Goal: Find specific page/section: Find specific page/section

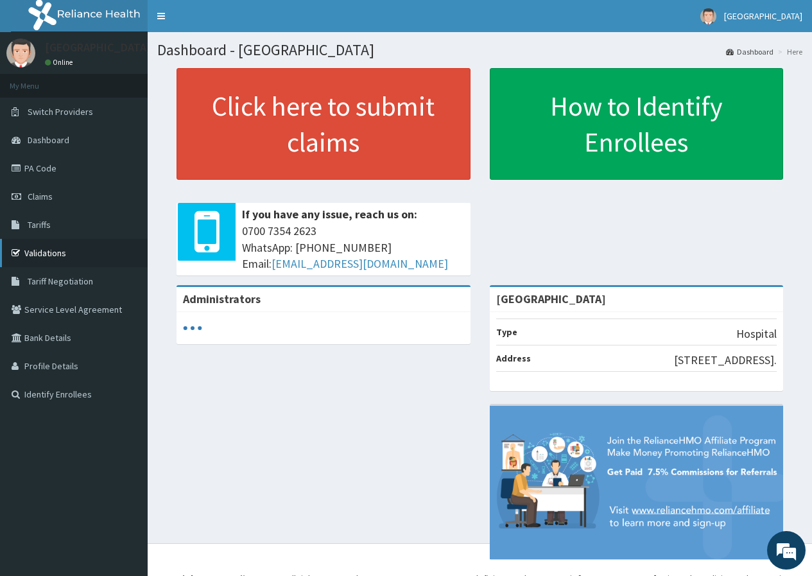
click at [55, 255] on link "Validations" at bounding box center [74, 253] width 148 height 28
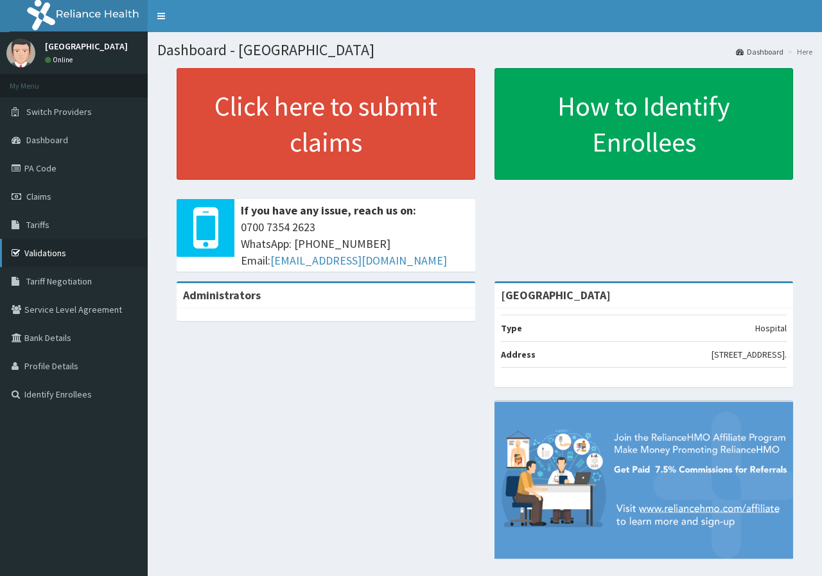
click at [58, 239] on link "Validations" at bounding box center [74, 253] width 148 height 28
click at [74, 254] on link "Validations" at bounding box center [74, 253] width 148 height 28
click at [58, 239] on link "Validations" at bounding box center [74, 253] width 148 height 28
click at [49, 252] on link "Validations" at bounding box center [74, 253] width 148 height 28
